Goal: Answer question/provide support: Share knowledge or assist other users

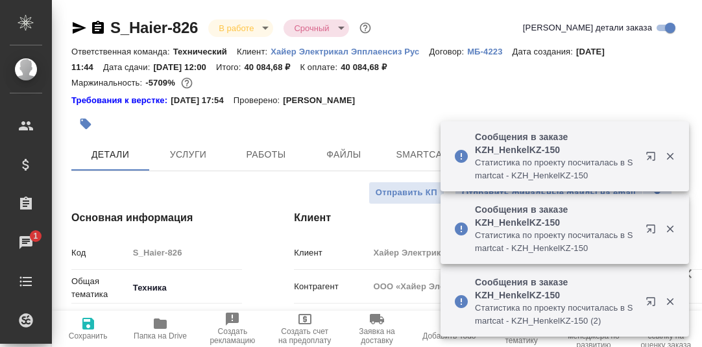
select select "RU"
drag, startPoint x: 0, startPoint y: 0, endPoint x: 413, endPoint y: 152, distance: 440.5
click at [413, 152] on span "Smartcat" at bounding box center [422, 155] width 62 height 16
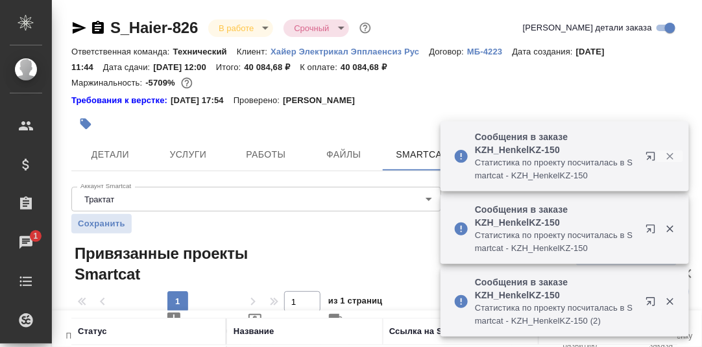
click at [670, 156] on icon "button" at bounding box center [669, 156] width 7 height 7
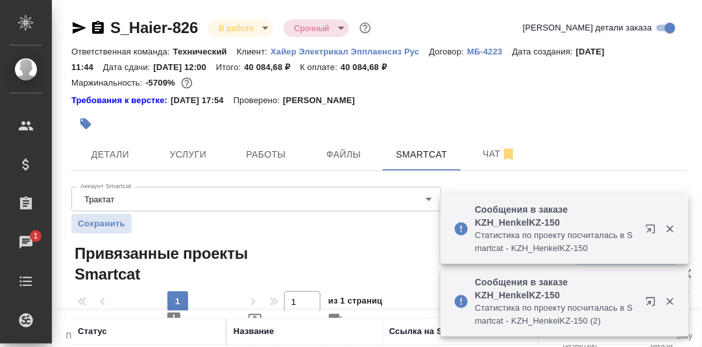
click at [668, 231] on icon "button" at bounding box center [669, 229] width 7 height 7
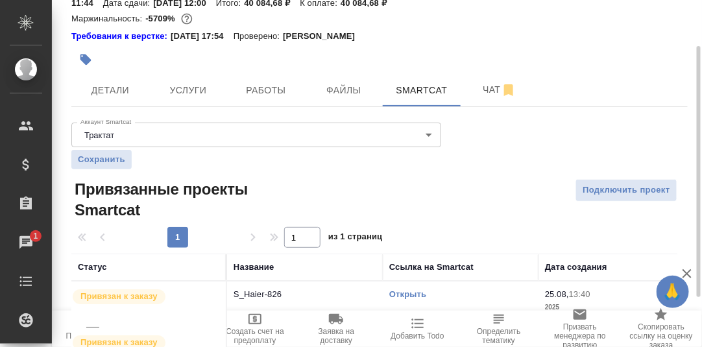
scroll to position [132, 0]
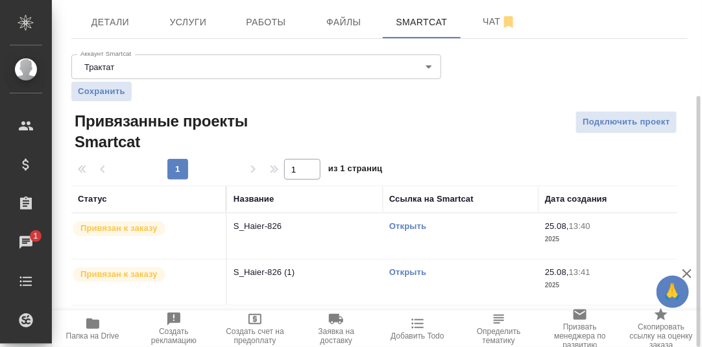
click at [413, 226] on link "Открыть" at bounding box center [407, 226] width 37 height 10
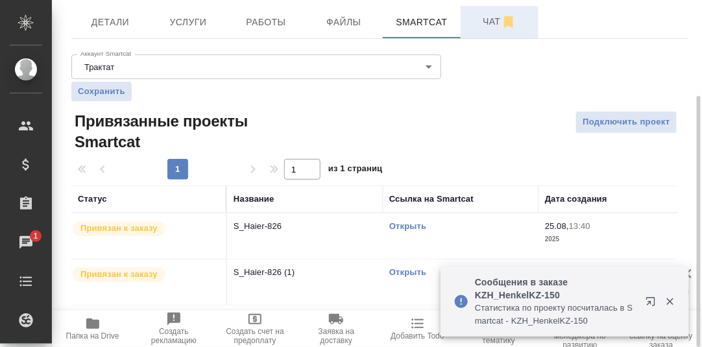
click at [489, 26] on span "Чат" at bounding box center [499, 22] width 62 height 16
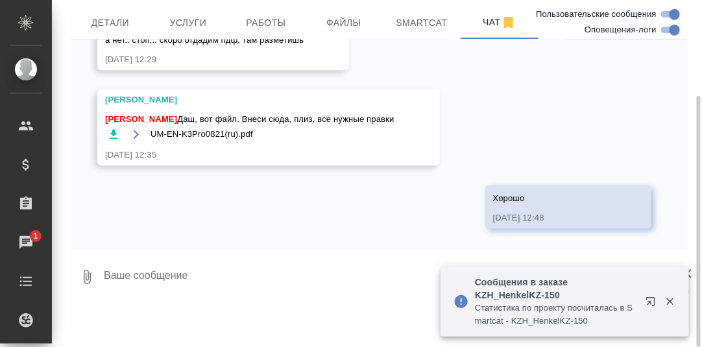
scroll to position [9958, 0]
click at [169, 273] on textarea at bounding box center [395, 277] width 585 height 44
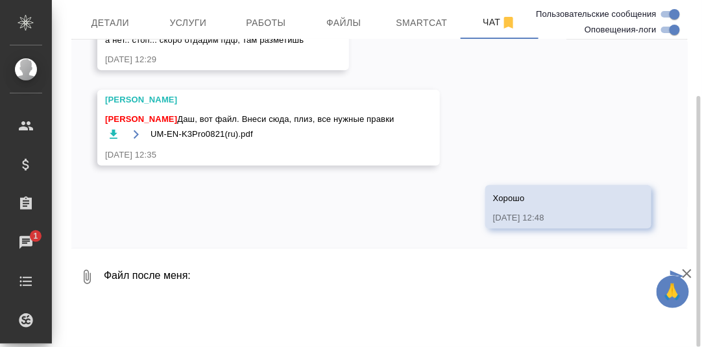
paste textarea "https://drive.awatera.com/apps/files/files/10222361?dir=/Shares/%D0%A5%D0%B0%D0…"
type textarea "Файл после меня: https://drive.awatera.com/apps/files/files/10222361?dir=/Share…"
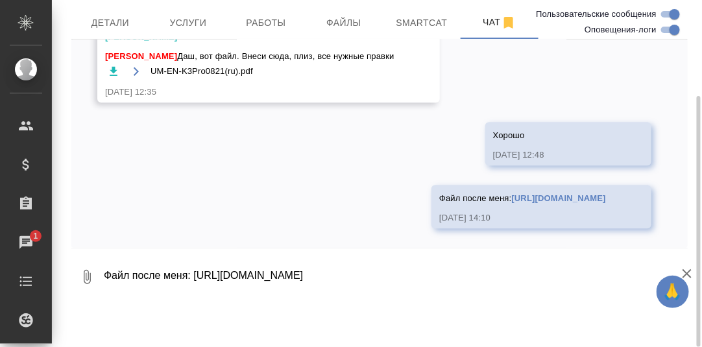
scroll to position [10085, 0]
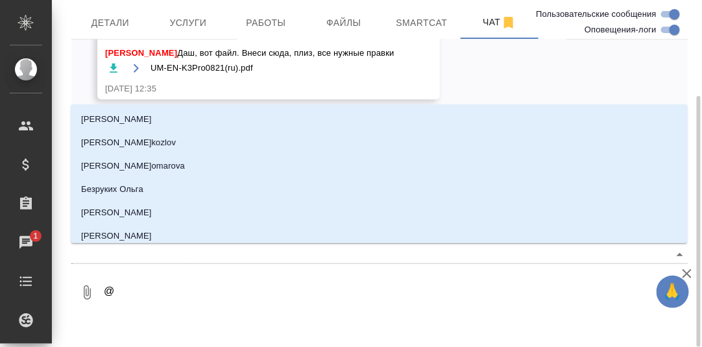
type textarea "@А"
type input "А"
type textarea "@Ар"
type input "Ар"
type textarea "@Арс"
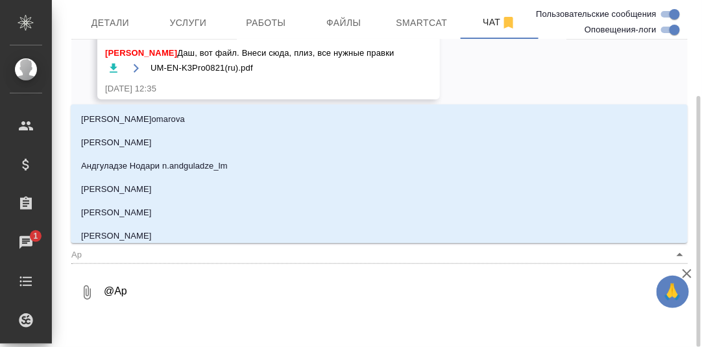
type input "Арс"
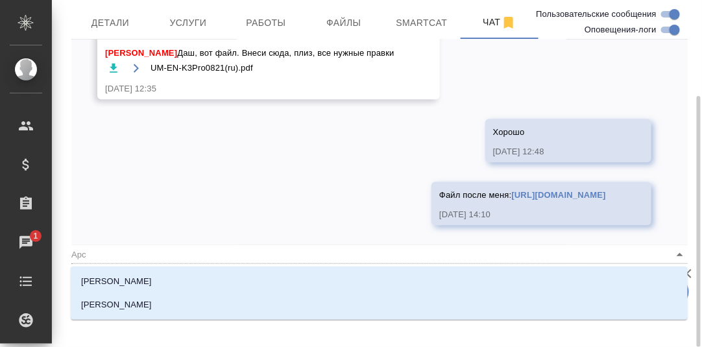
type textarea "@Арсе"
type input "Арсе"
type textarea "@Арсен"
type input "Арсен"
type textarea "@Арсень"
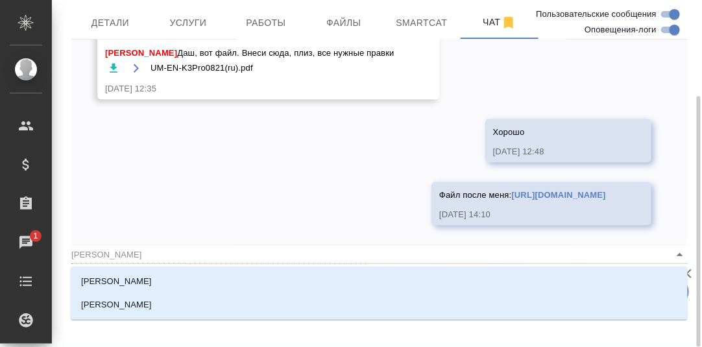
type input "Арсень"
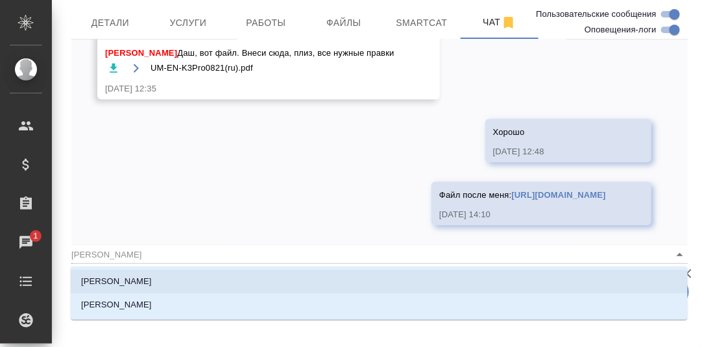
click at [166, 282] on li "[PERSON_NAME]" at bounding box center [379, 281] width 617 height 23
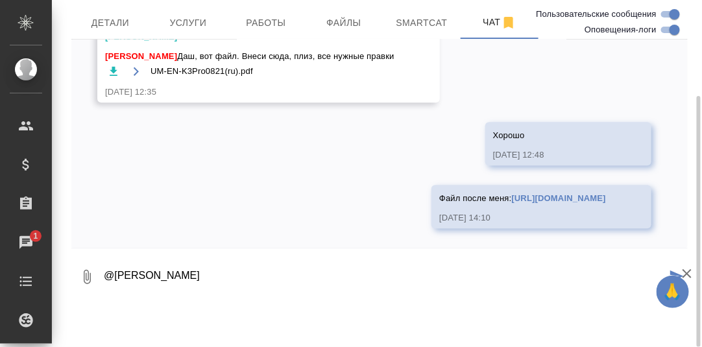
type textarea "@Арсеньева Вера"
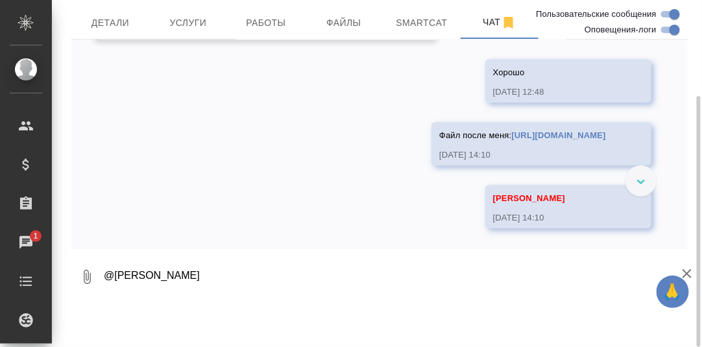
scroll to position [9889, 0]
click at [263, 27] on span "Работы" at bounding box center [266, 23] width 62 height 16
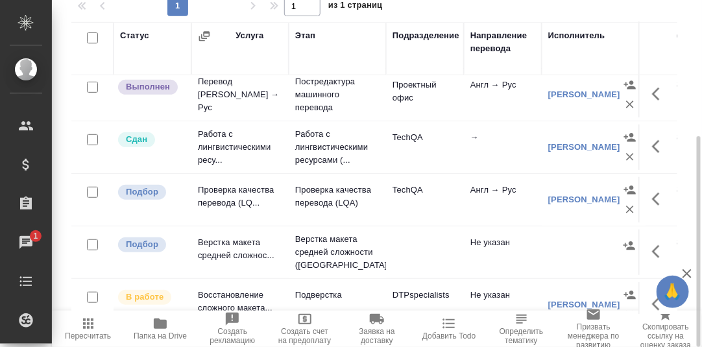
scroll to position [189, 0]
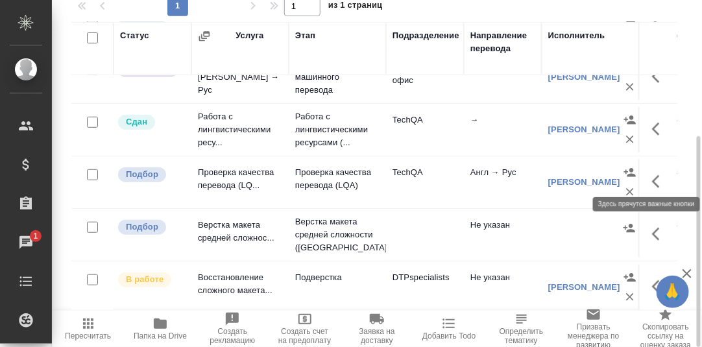
click at [652, 174] on icon "button" at bounding box center [660, 182] width 16 height 16
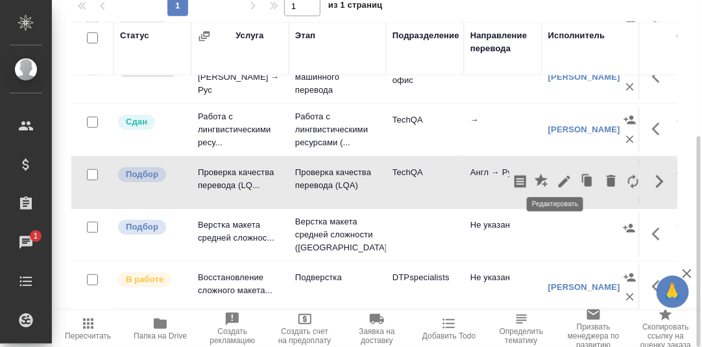
click at [557, 174] on icon "button" at bounding box center [565, 182] width 16 height 16
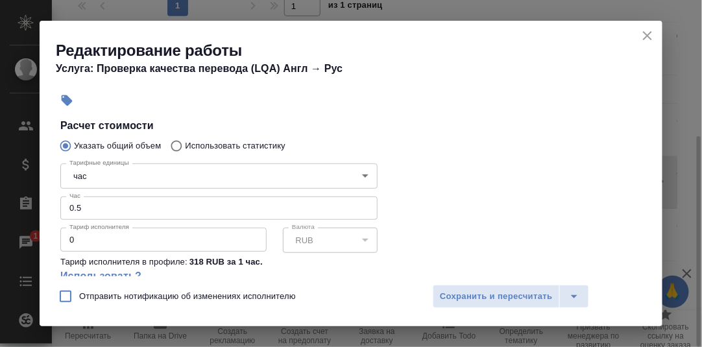
scroll to position [260, 0]
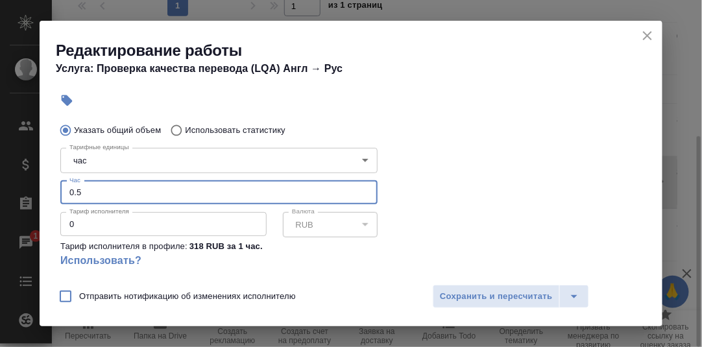
click at [78, 191] on input "0.5" at bounding box center [218, 192] width 317 height 23
type input "0.7"
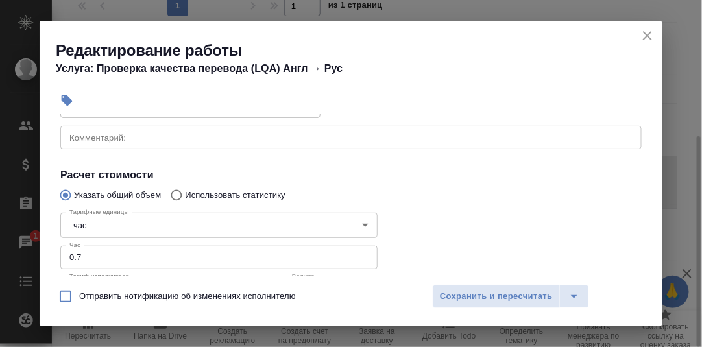
scroll to position [130, 0]
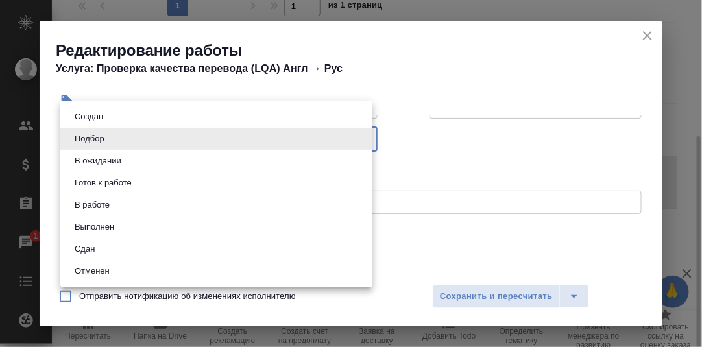
click at [361, 135] on body "🙏 .cls-1 fill:#fff; AWATERA Румянцева Дарья d.rumyantseva Клиенты Спецификации …" at bounding box center [351, 173] width 702 height 347
click at [114, 248] on li "Сдан" at bounding box center [216, 249] width 312 height 22
type input "closed"
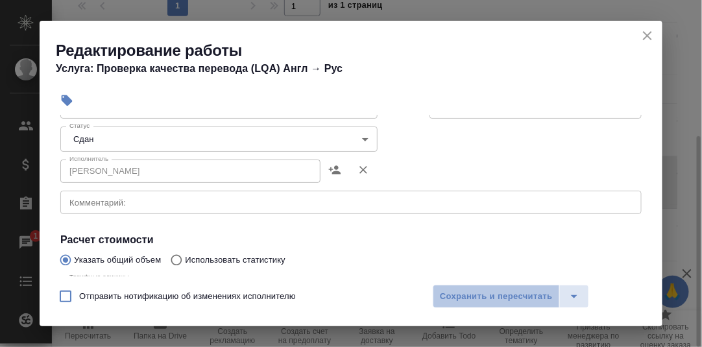
drag, startPoint x: 499, startPoint y: 295, endPoint x: 659, endPoint y: 286, distance: 159.8
click at [503, 295] on span "Сохранить и пересчитать" at bounding box center [496, 296] width 113 height 15
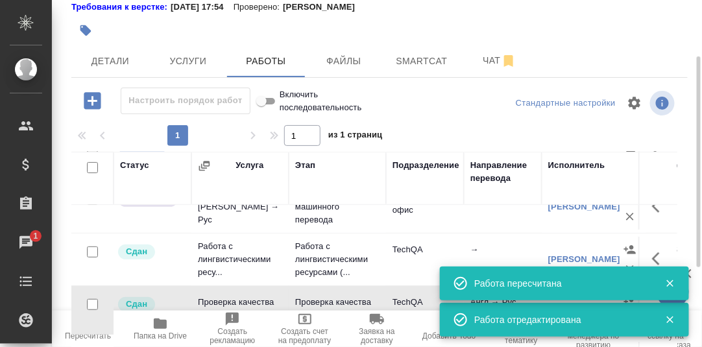
scroll to position [158, 0]
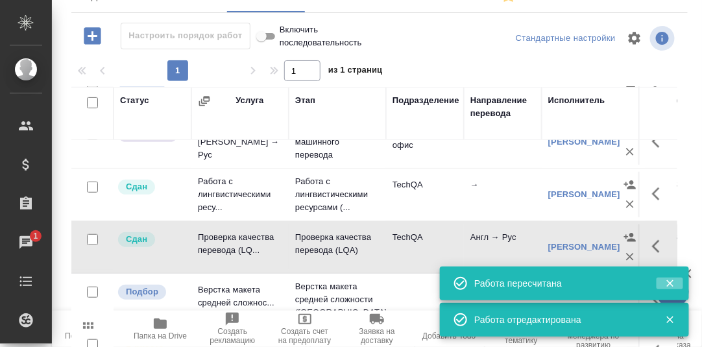
drag, startPoint x: 668, startPoint y: 283, endPoint x: 675, endPoint y: 309, distance: 27.1
click at [668, 283] on icon "button" at bounding box center [670, 284] width 12 height 12
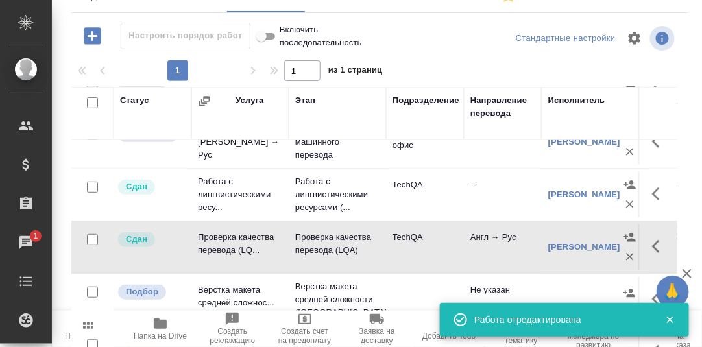
click at [672, 318] on icon "button" at bounding box center [669, 320] width 7 height 7
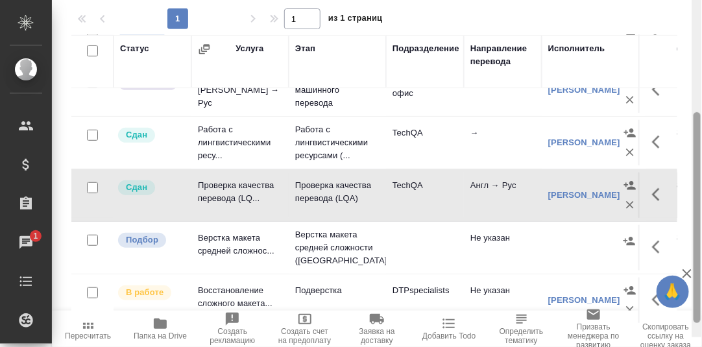
scroll to position [223, 0]
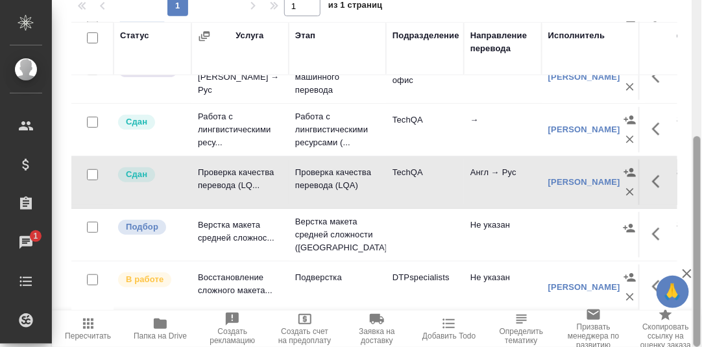
drag, startPoint x: 694, startPoint y: 69, endPoint x: 701, endPoint y: 263, distance: 194.1
click at [701, 263] on div at bounding box center [697, 173] width 10 height 347
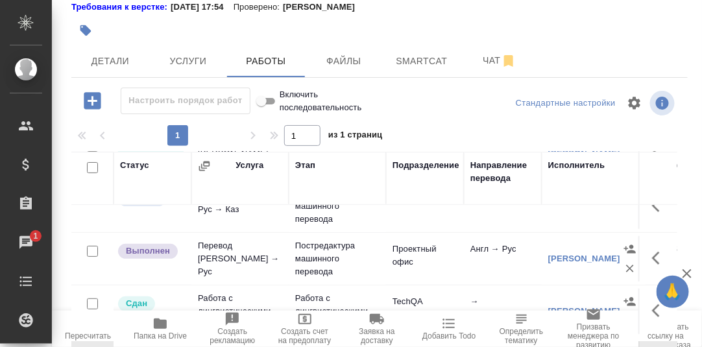
scroll to position [127, 0]
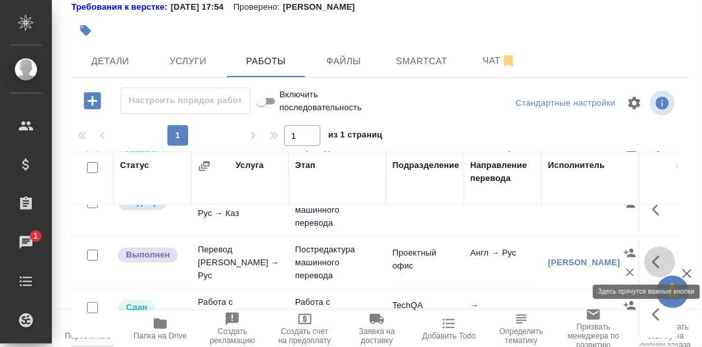
click at [652, 256] on icon "button" at bounding box center [660, 262] width 16 height 16
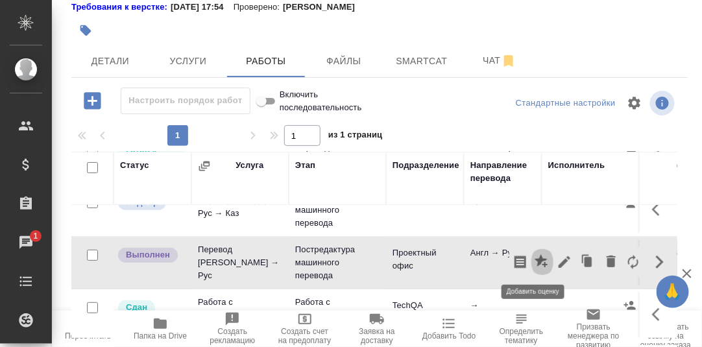
click at [535, 256] on icon "button" at bounding box center [541, 260] width 13 height 13
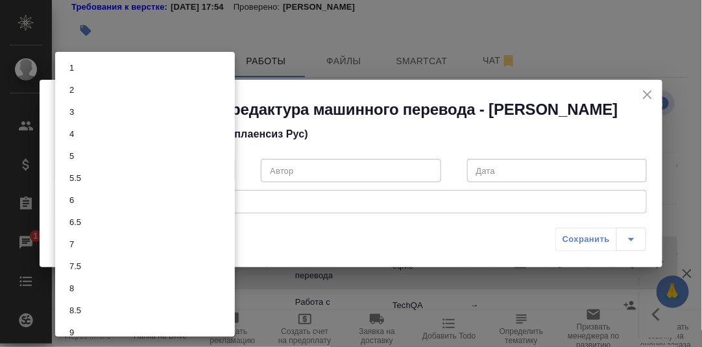
drag, startPoint x: 223, startPoint y: 169, endPoint x: 176, endPoint y: 187, distance: 50.1
click at [222, 169] on body "🙏 .cls-1 fill:#fff; AWATERA Румянцева Дарья d.rumyantseva Клиенты Спецификации …" at bounding box center [351, 173] width 702 height 347
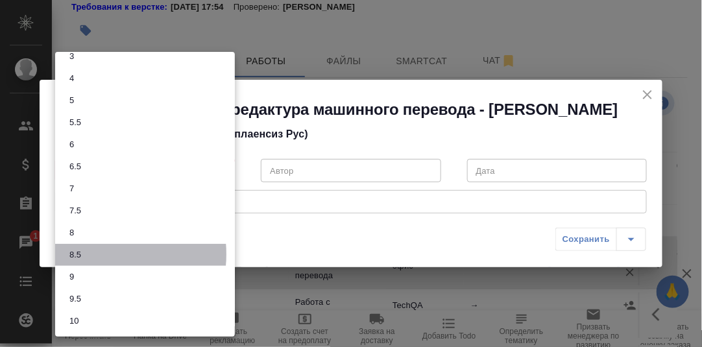
click at [91, 254] on li "8.5" at bounding box center [145, 255] width 180 height 22
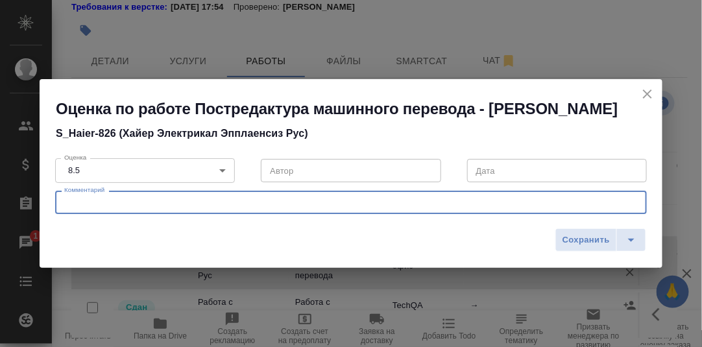
click at [129, 204] on textarea at bounding box center [351, 203] width 574 height 10
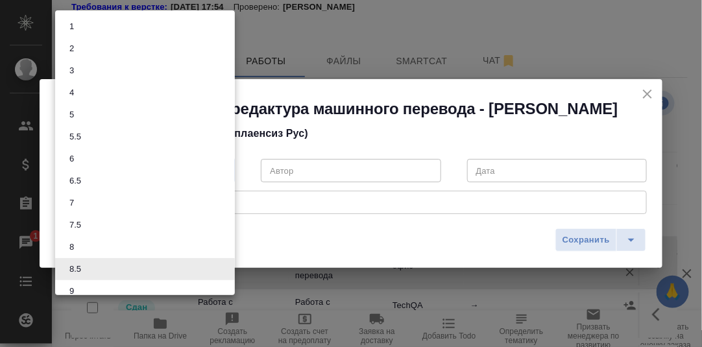
click at [222, 171] on body "🙏 .cls-1 fill:#fff; AWATERA Румянцева Дарья d.rumyantseva Клиенты Спецификации …" at bounding box center [351, 173] width 702 height 347
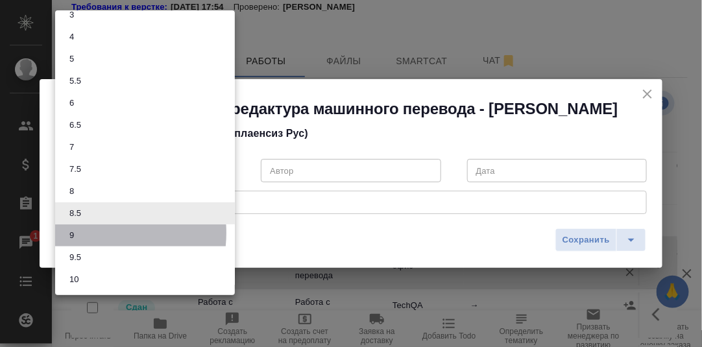
click at [88, 232] on li "9" at bounding box center [145, 235] width 180 height 22
type input "9"
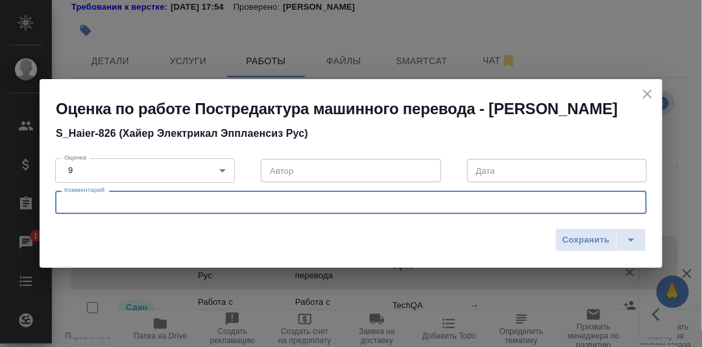
click at [90, 205] on textarea at bounding box center [351, 203] width 574 height 10
type textarea "В целом нормально, референсом пользовалась."
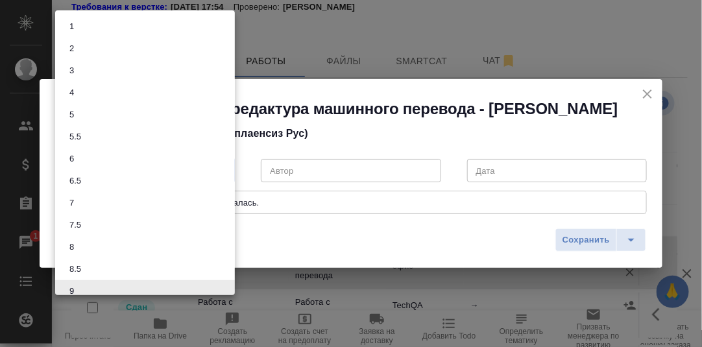
click at [223, 169] on body "🙏 .cls-1 fill:#fff; AWATERA Румянцева Дарья d.rumyantseva Клиенты Спецификации …" at bounding box center [351, 173] width 702 height 347
click at [84, 262] on button "8.5" at bounding box center [75, 263] width 19 height 14
type input "8.5"
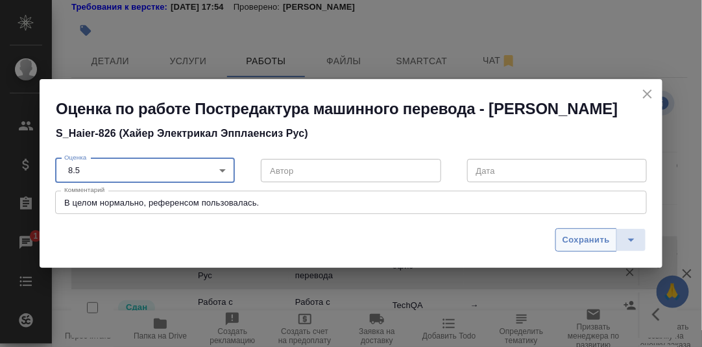
click at [591, 237] on span "Сохранить" at bounding box center [586, 240] width 47 height 15
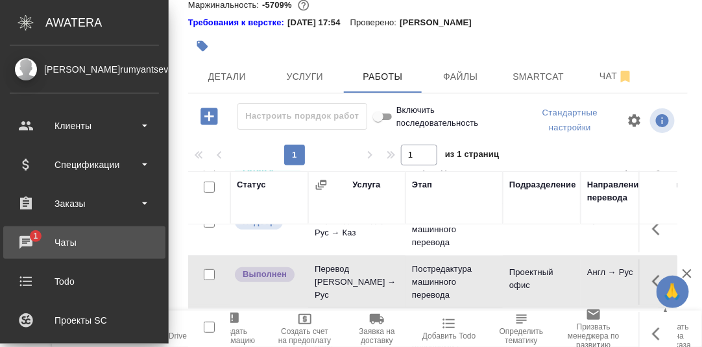
click at [22, 238] on div "Чаты" at bounding box center [84, 242] width 149 height 19
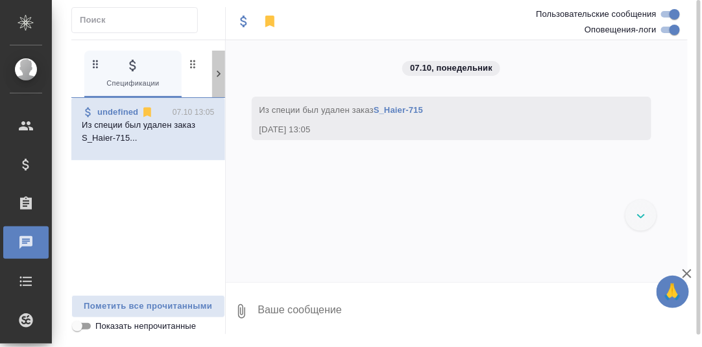
click at [217, 71] on icon at bounding box center [218, 73] width 13 height 13
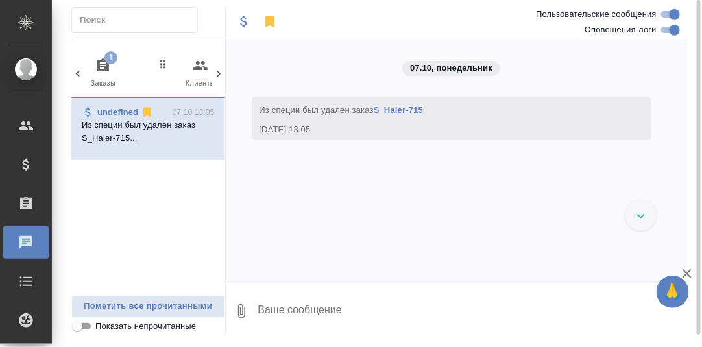
click at [100, 65] on icon "button" at bounding box center [103, 66] width 16 height 16
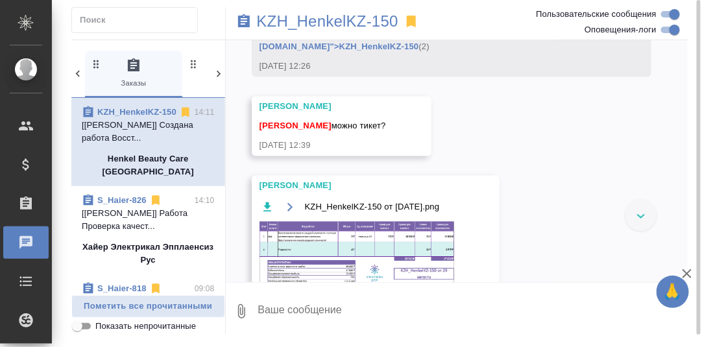
scroll to position [7395, 0]
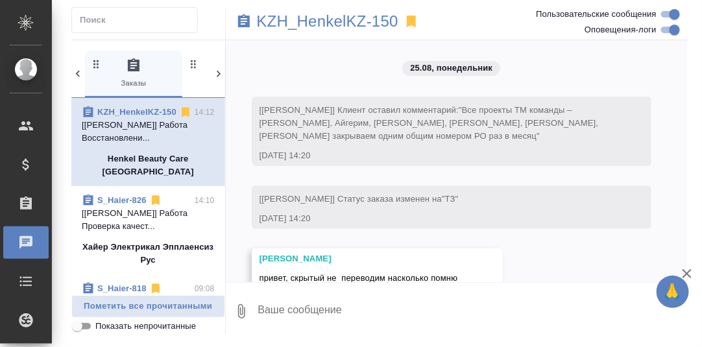
scroll to position [8233, 0]
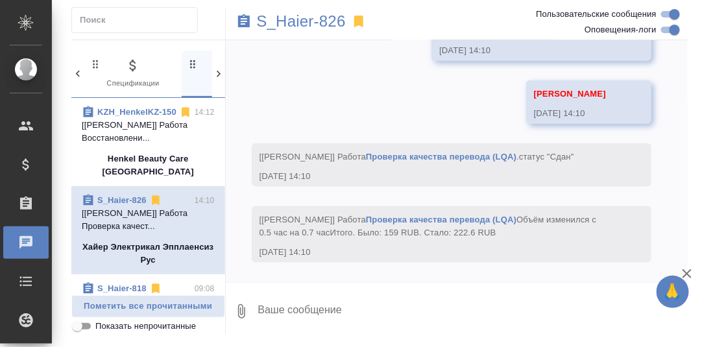
scroll to position [0, 97]
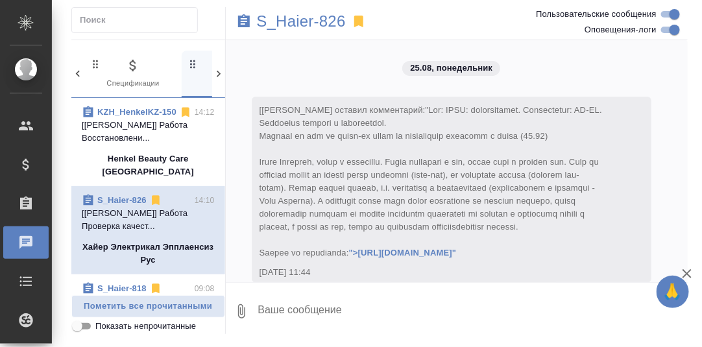
scroll to position [0, 97]
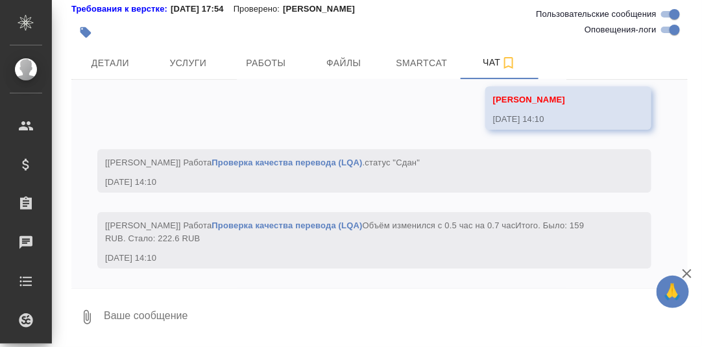
scroll to position [10327, 0]
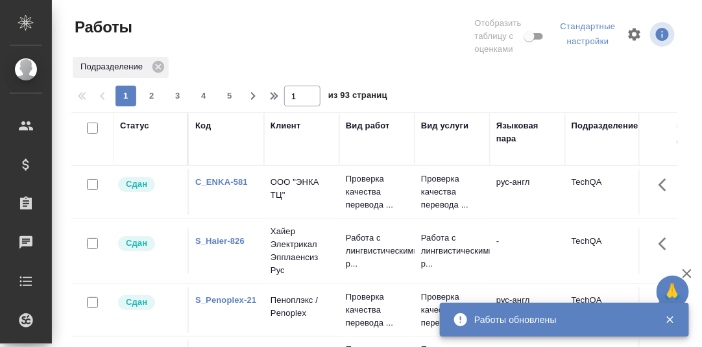
scroll to position [239, 0]
